Goal: Navigation & Orientation: Find specific page/section

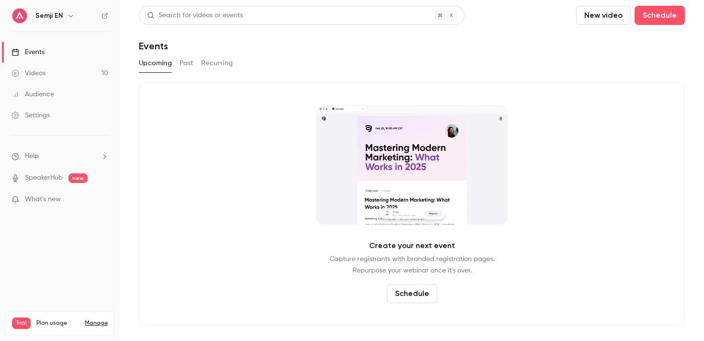
click at [56, 18] on h6 "Semji EN" at bounding box center [49, 16] width 28 height 10
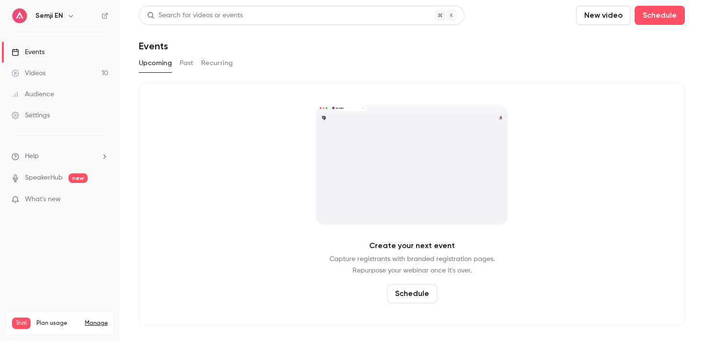
click at [65, 15] on button "button" at bounding box center [70, 15] width 11 height 11
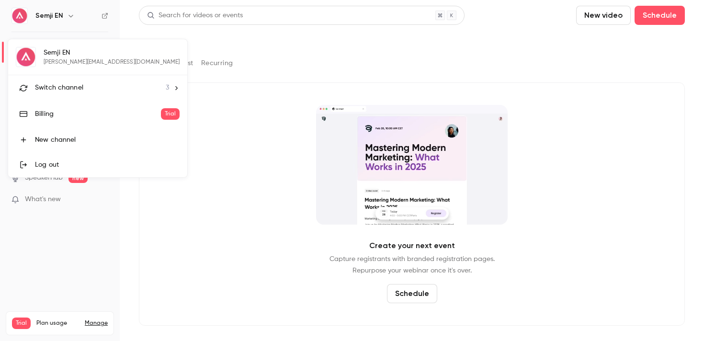
click at [46, 79] on li "Switch channel 3" at bounding box center [97, 87] width 179 height 25
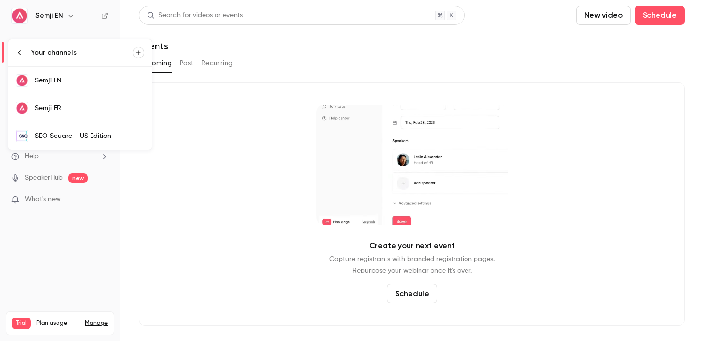
click at [57, 105] on div "Semji FR" at bounding box center [89, 108] width 109 height 10
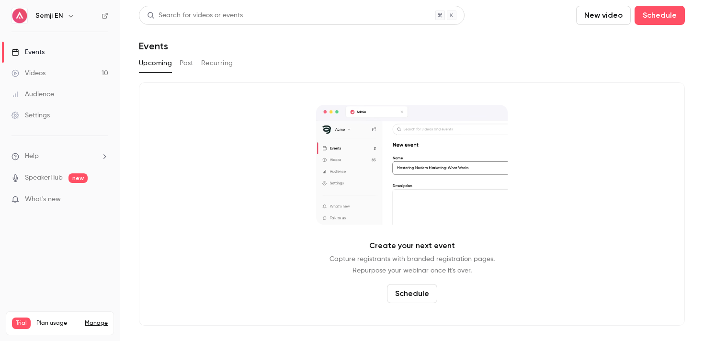
click at [69, 15] on icon "button" at bounding box center [71, 16] width 8 height 8
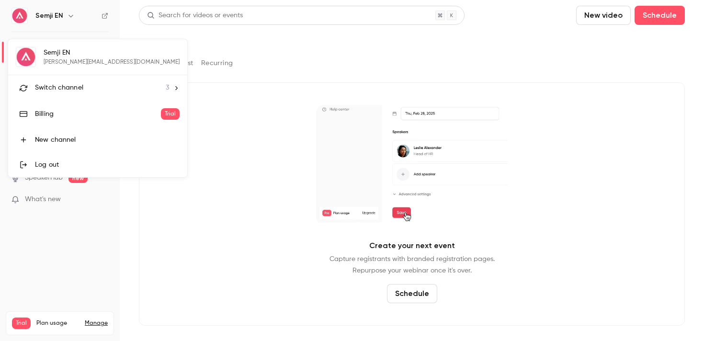
click at [116, 93] on li "Switch channel 3" at bounding box center [97, 87] width 179 height 25
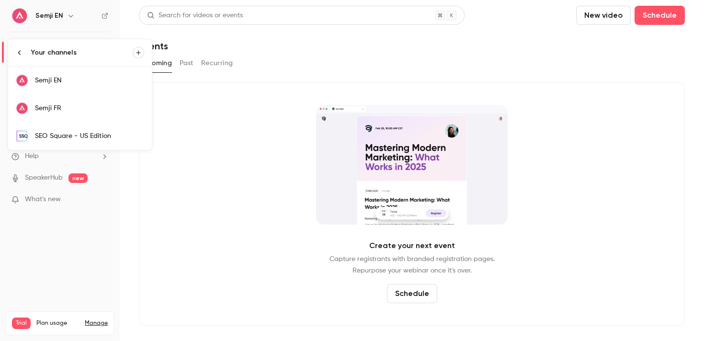
click at [173, 191] on div at bounding box center [352, 170] width 704 height 341
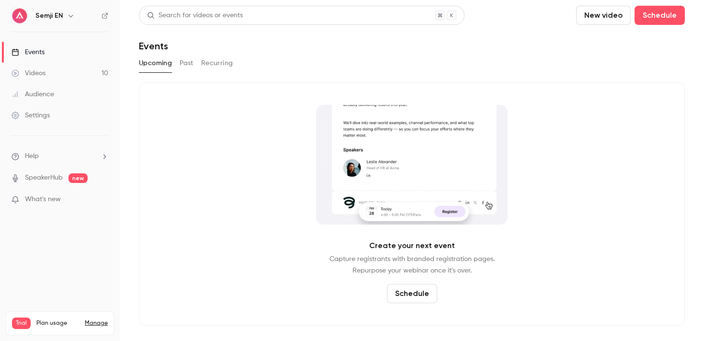
click at [69, 13] on icon "button" at bounding box center [71, 16] width 8 height 8
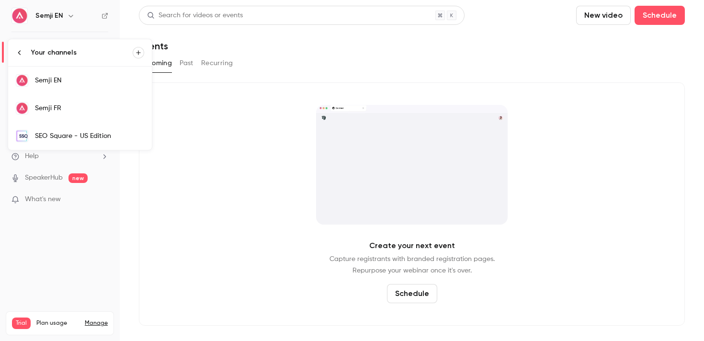
click at [198, 169] on div at bounding box center [352, 170] width 704 height 341
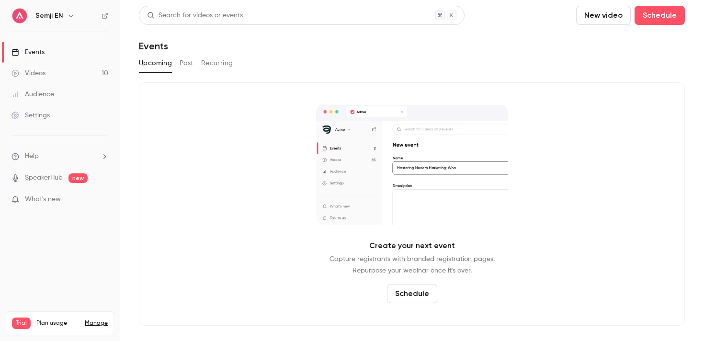
click at [71, 18] on icon "button" at bounding box center [71, 16] width 8 height 8
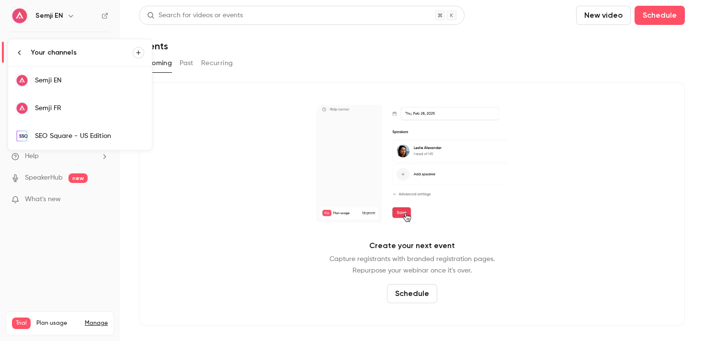
click at [79, 103] on div "Semji FR" at bounding box center [89, 108] width 109 height 10
